Goal: Transaction & Acquisition: Purchase product/service

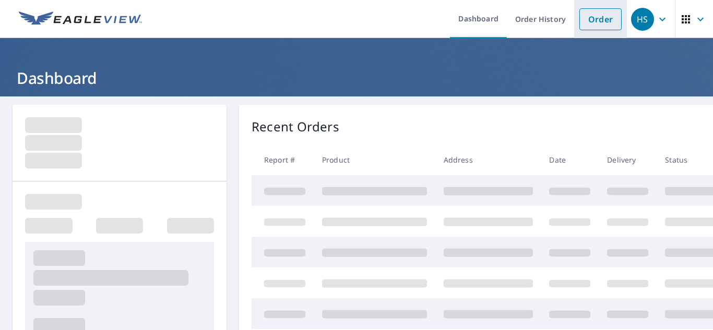
click at [594, 19] on link "Order" at bounding box center [600, 19] width 42 height 22
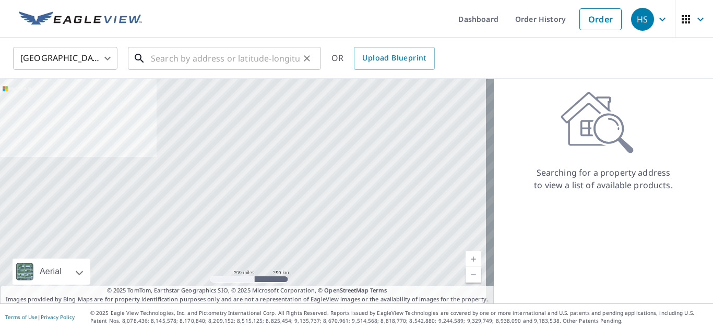
click at [268, 50] on input "text" at bounding box center [225, 58] width 149 height 29
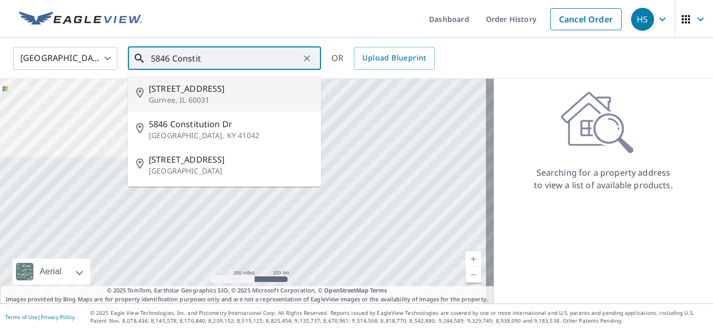
click at [225, 93] on span "[STREET_ADDRESS]" at bounding box center [231, 88] width 164 height 13
type input "[STREET_ADDRESS]"
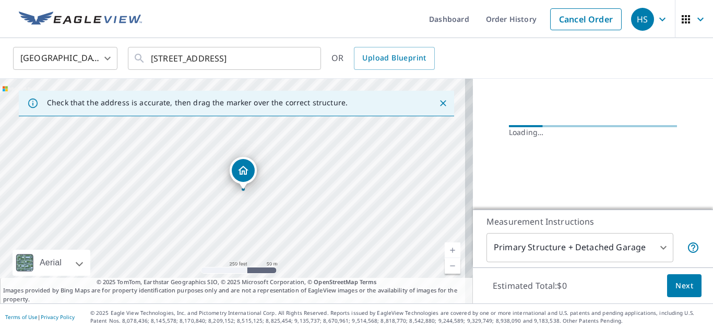
scroll to position [81, 0]
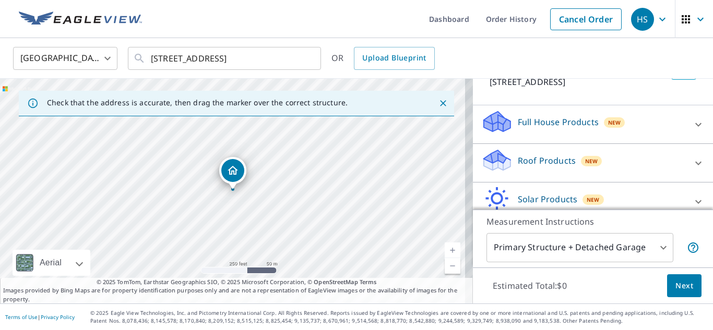
click at [592, 162] on div "New" at bounding box center [591, 160] width 21 height 13
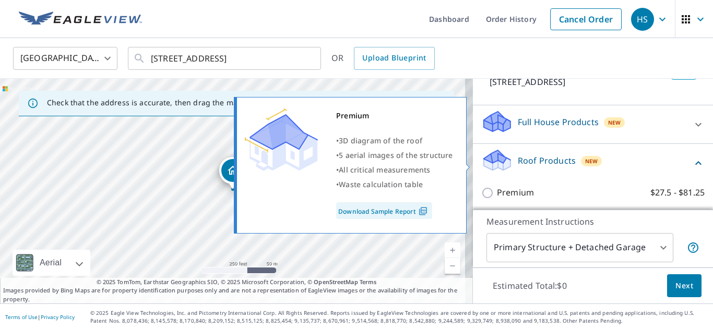
scroll to position [134, 0]
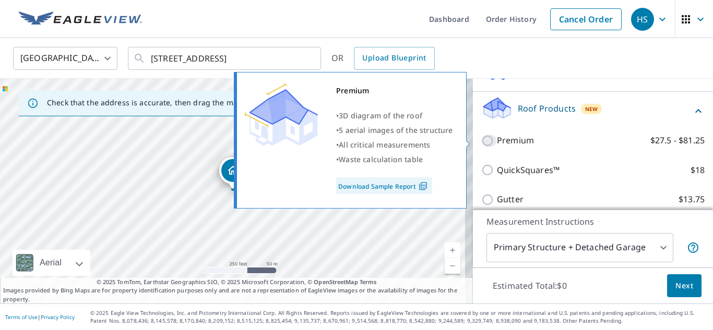
click at [483, 145] on input "Premium $27.5 - $81.25" at bounding box center [489, 141] width 16 height 13
checkbox input "true"
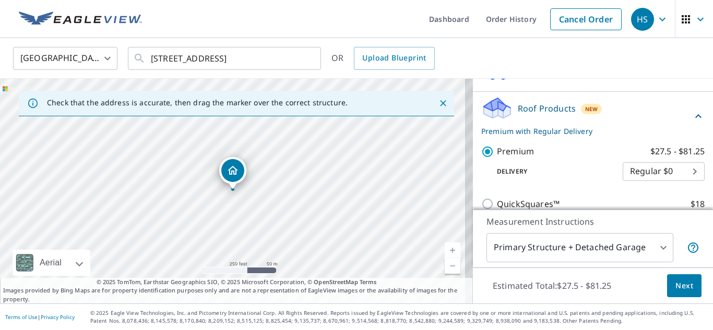
scroll to position [284, 0]
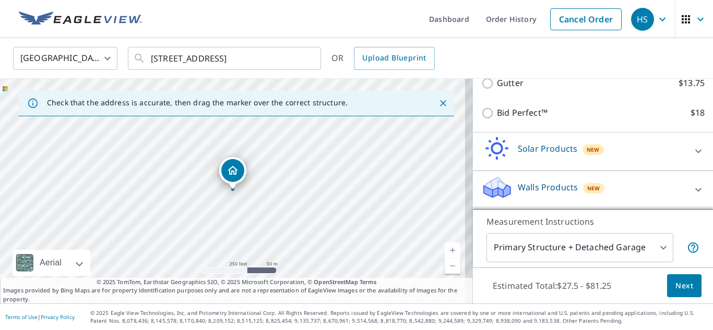
click at [557, 185] on p "Walls Products" at bounding box center [548, 187] width 60 height 13
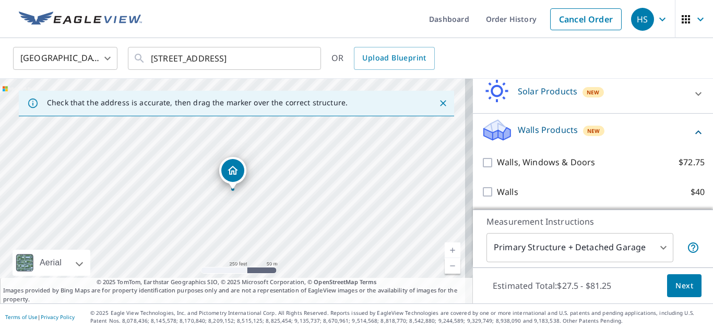
scroll to position [343, 0]
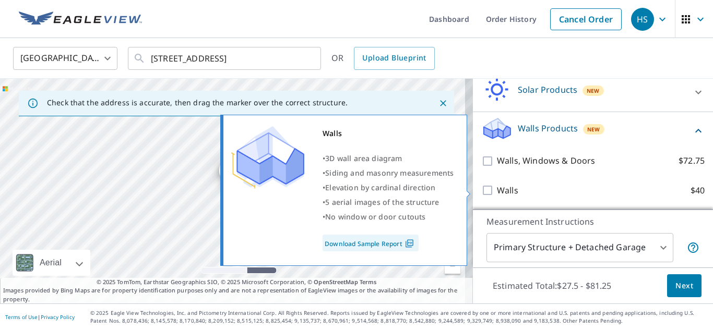
click at [481, 191] on input "Walls $40" at bounding box center [489, 190] width 16 height 13
checkbox input "true"
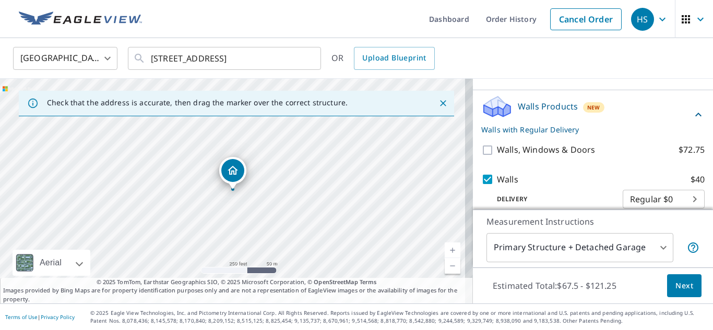
scroll to position [377, 0]
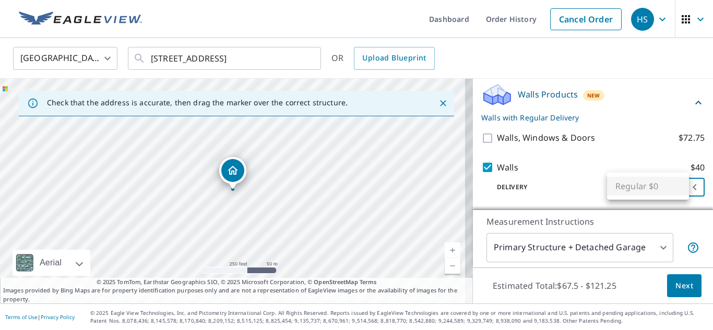
click at [631, 183] on body "HS HS Dashboard Order History Cancel Order HS [GEOGRAPHIC_DATA] [GEOGRAPHIC_DAT…" at bounding box center [356, 165] width 713 height 330
click at [631, 183] on ul "Regular $0" at bounding box center [648, 186] width 82 height 27
click at [575, 185] on div at bounding box center [356, 165] width 713 height 330
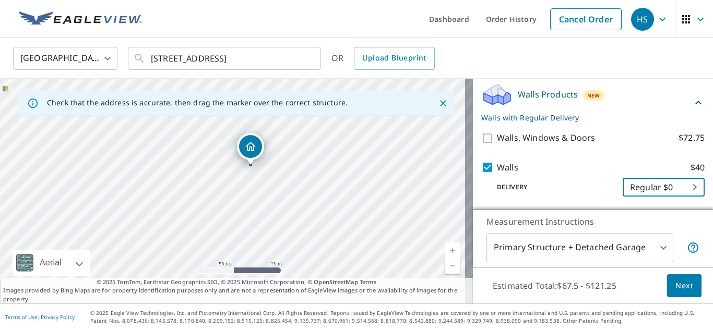
click at [673, 294] on button "Next" at bounding box center [684, 285] width 34 height 23
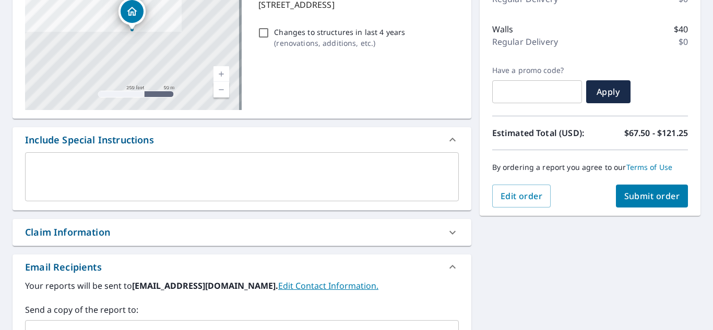
scroll to position [157, 0]
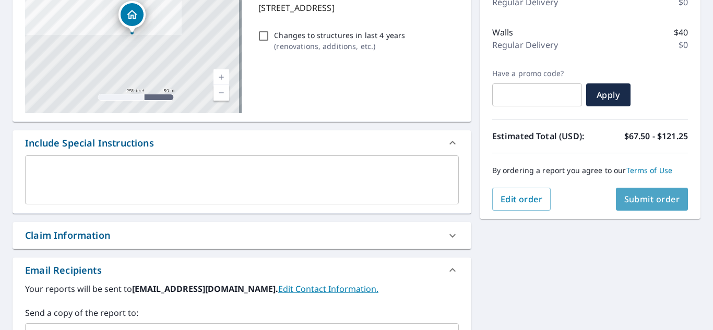
click at [659, 206] on button "Submit order" at bounding box center [652, 199] width 73 height 23
